Goal: Task Accomplishment & Management: Manage account settings

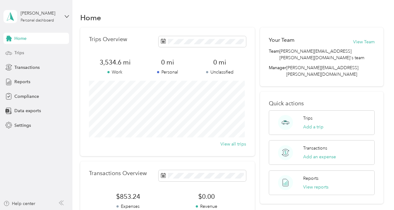
click at [18, 51] on span "Trips" at bounding box center [19, 53] width 10 height 7
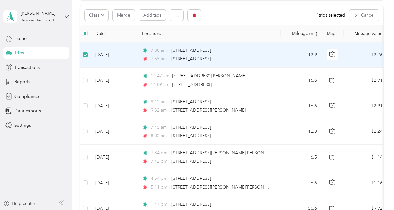
scroll to position [62, 0]
click at [196, 17] on icon "button" at bounding box center [194, 16] width 4 height 4
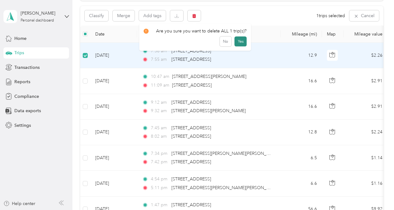
click at [238, 41] on button "Yes" at bounding box center [240, 42] width 12 height 10
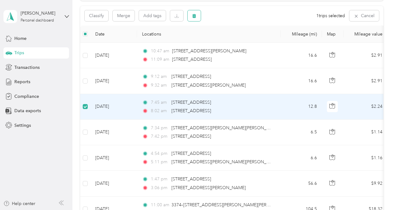
click at [193, 18] on icon "button" at bounding box center [194, 16] width 4 height 4
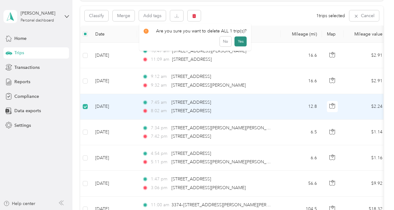
click at [237, 41] on button "Yes" at bounding box center [240, 42] width 12 height 10
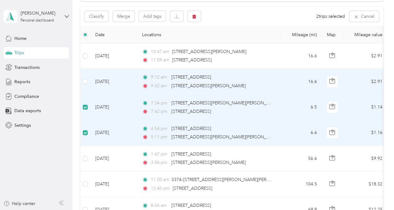
scroll to position [30, 0]
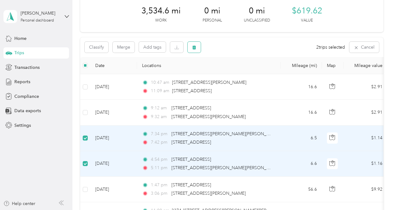
click at [195, 46] on icon "button" at bounding box center [194, 48] width 4 height 4
click at [239, 72] on button "Yes" at bounding box center [240, 73] width 12 height 10
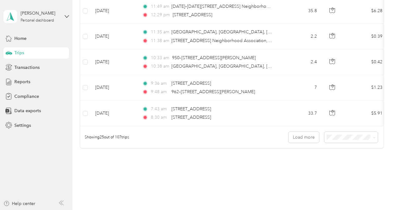
scroll to position [623, 0]
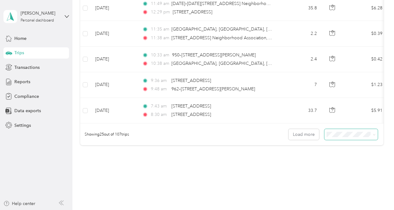
click at [373, 136] on icon at bounding box center [374, 135] width 3 height 3
click at [354, 168] on div "100 per load" at bounding box center [349, 167] width 45 height 7
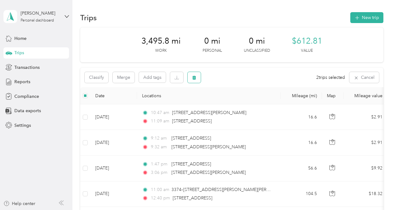
click at [194, 77] on icon "button" at bounding box center [194, 78] width 4 height 4
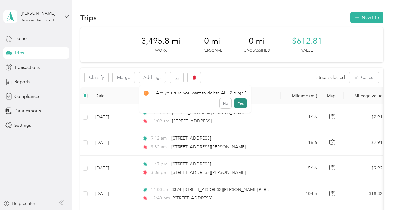
click at [241, 104] on button "Yes" at bounding box center [240, 104] width 12 height 10
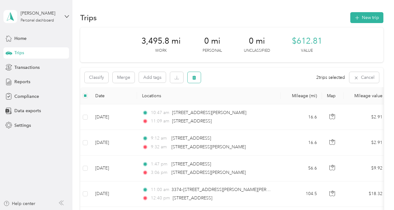
click at [196, 77] on icon "button" at bounding box center [194, 78] width 4 height 4
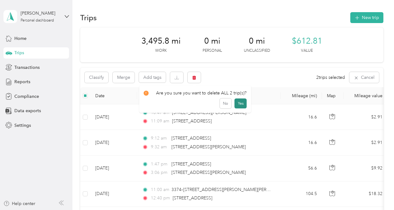
click at [238, 104] on button "Yes" at bounding box center [240, 104] width 12 height 10
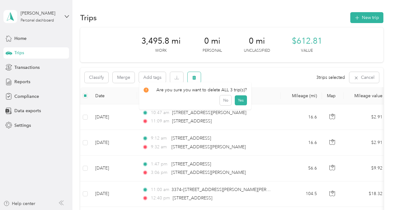
click at [196, 76] on icon "button" at bounding box center [194, 78] width 4 height 4
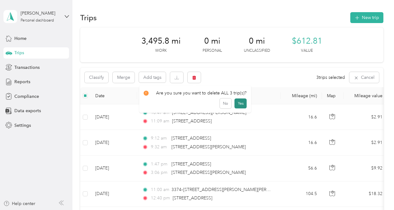
click at [240, 102] on button "Yes" at bounding box center [240, 104] width 12 height 10
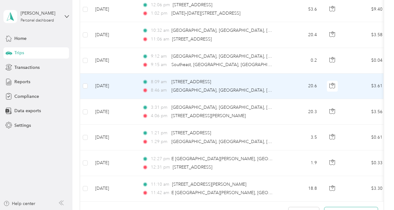
scroll to position [2439, 0]
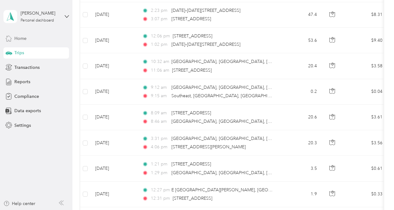
click at [17, 40] on span "Home" at bounding box center [20, 38] width 12 height 7
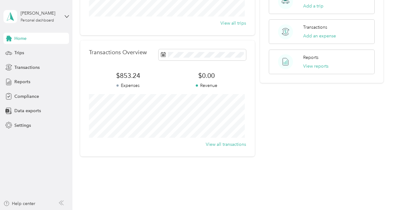
scroll to position [132, 0]
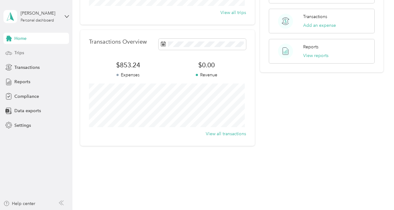
click at [22, 55] on span "Trips" at bounding box center [19, 53] width 10 height 7
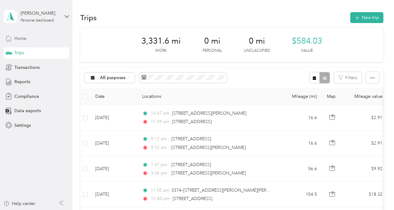
click at [24, 41] on span "Home" at bounding box center [20, 38] width 12 height 7
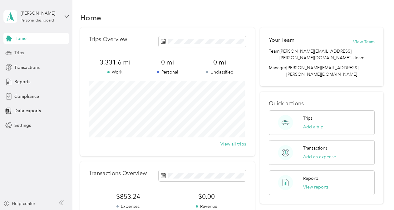
click at [20, 52] on span "Trips" at bounding box center [19, 53] width 10 height 7
